Goal: Task Accomplishment & Management: Use online tool/utility

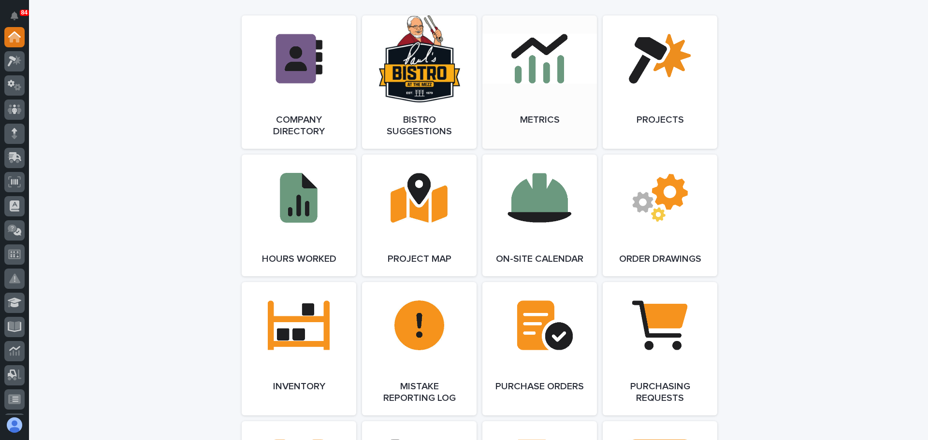
scroll to position [870, 0]
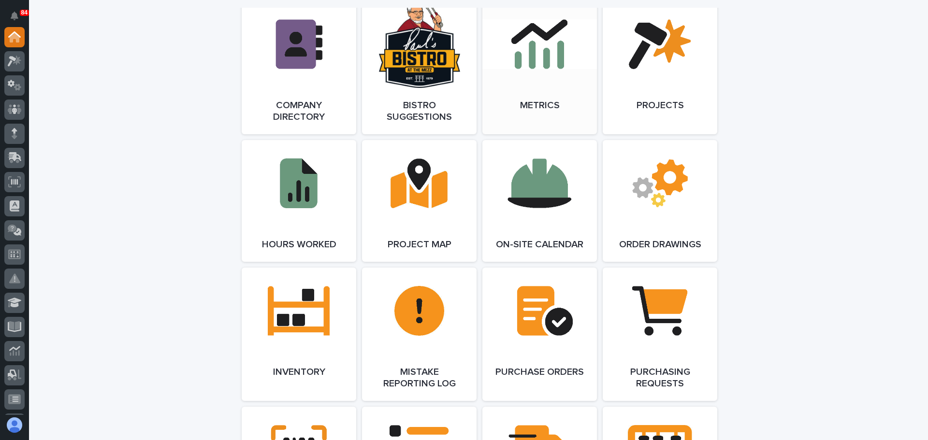
click at [557, 79] on link "Open Link" at bounding box center [539, 67] width 115 height 133
click at [424, 327] on link "Open Link" at bounding box center [419, 334] width 115 height 133
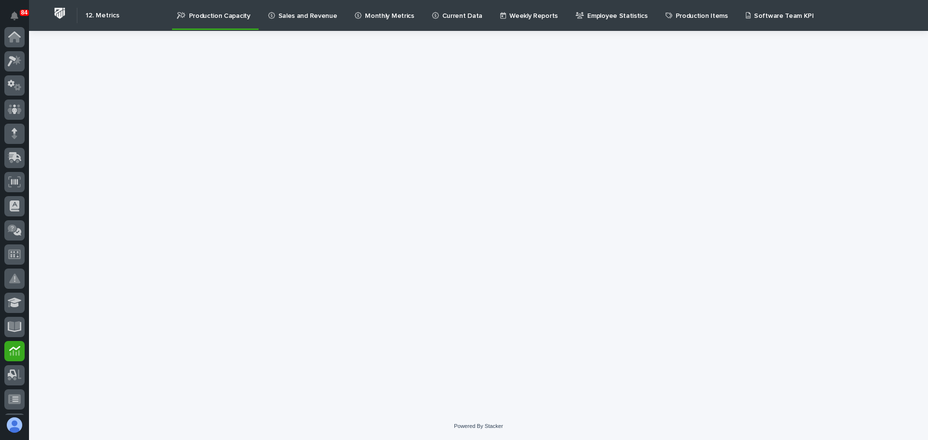
scroll to position [240, 0]
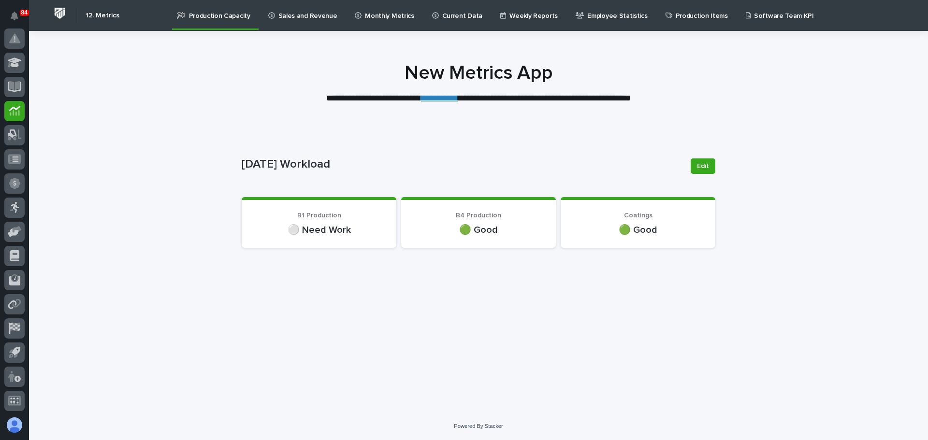
click at [325, 229] on p "⚪ Need Work" at bounding box center [318, 230] width 131 height 13
click at [698, 166] on span "Edit" at bounding box center [703, 166] width 12 height 10
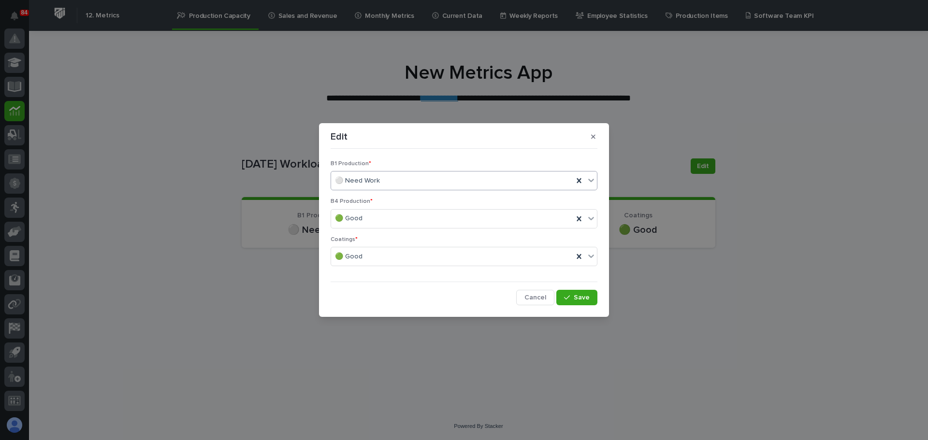
click at [592, 181] on icon at bounding box center [591, 180] width 6 height 3
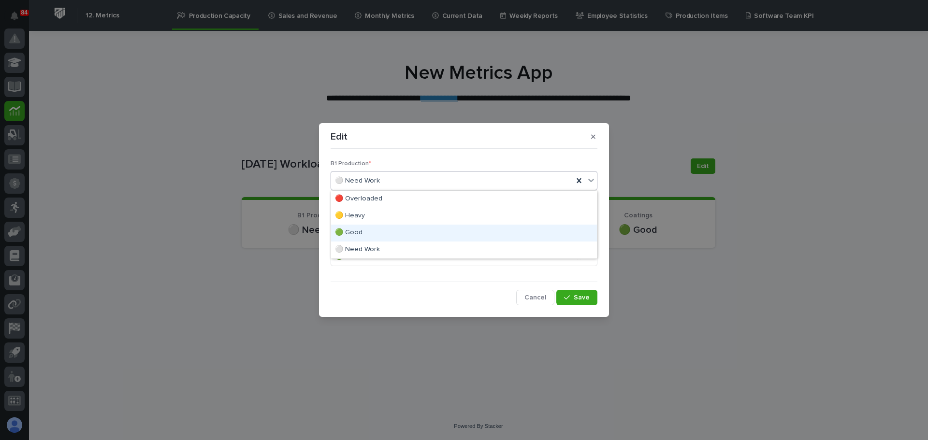
click at [393, 226] on div "🟢 Good" at bounding box center [464, 233] width 266 height 17
click at [591, 220] on icon at bounding box center [591, 218] width 6 height 3
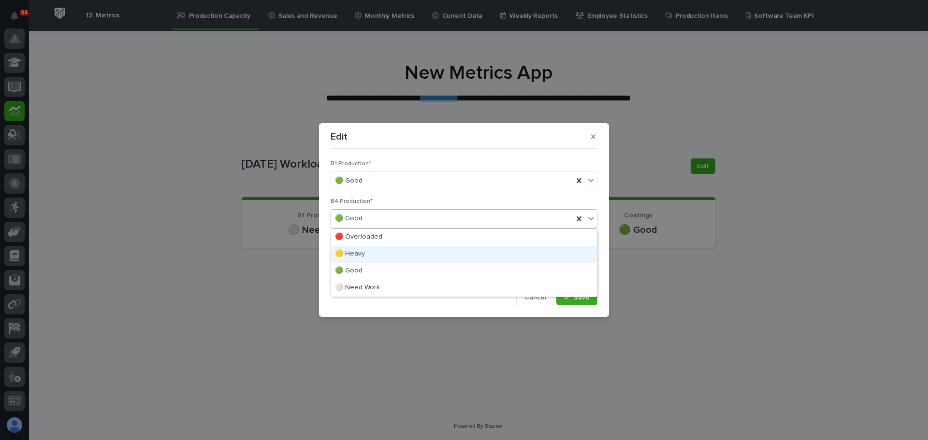
click at [485, 253] on div "🟡 Heavy" at bounding box center [464, 254] width 266 height 17
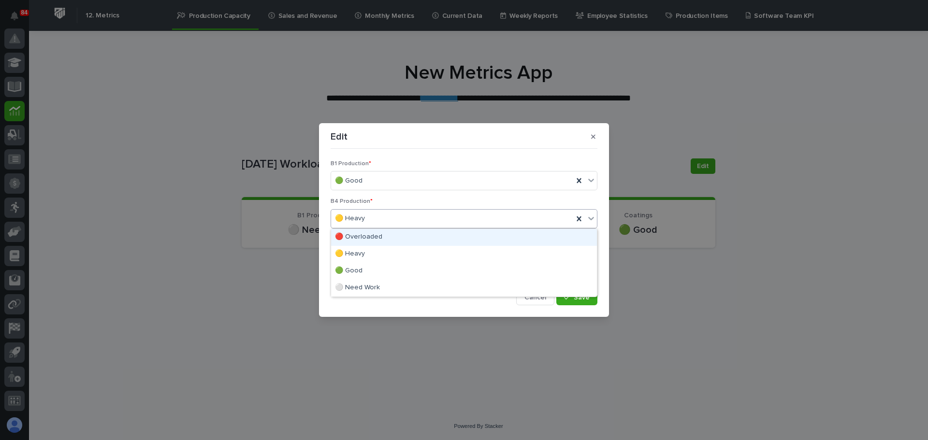
click at [592, 220] on icon at bounding box center [591, 218] width 6 height 3
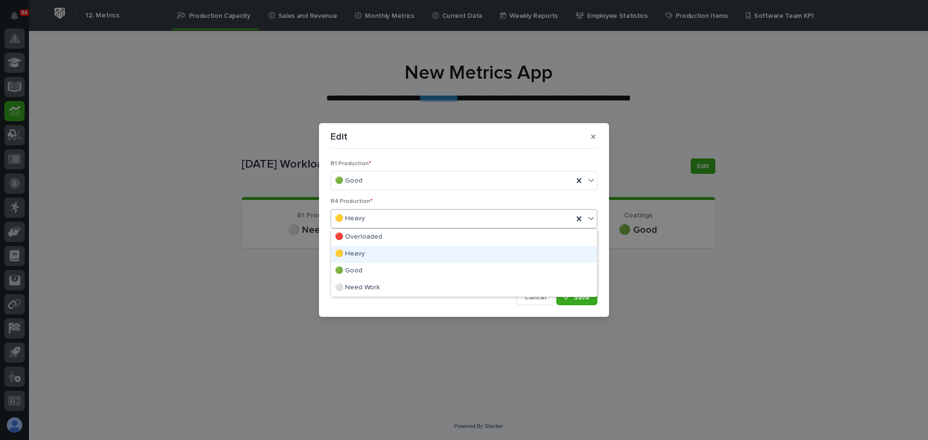
click at [449, 257] on div "🟡 Heavy" at bounding box center [464, 254] width 266 height 17
click at [573, 295] on div "button" at bounding box center [569, 297] width 10 height 7
click at [785, 249] on div "Edit B1 Production * 🟢 Good B4 Production * 🟡 Heavy Coatings * 🟢 Good Cancel Lo…" at bounding box center [464, 220] width 928 height 440
